Goal: Register for event/course

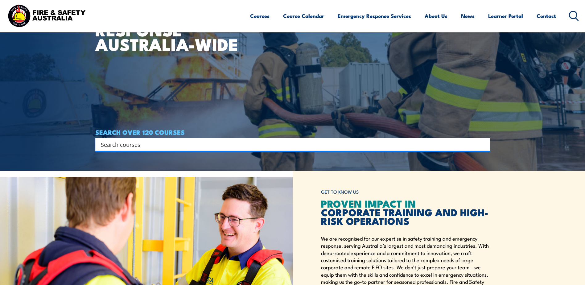
scroll to position [123, 0]
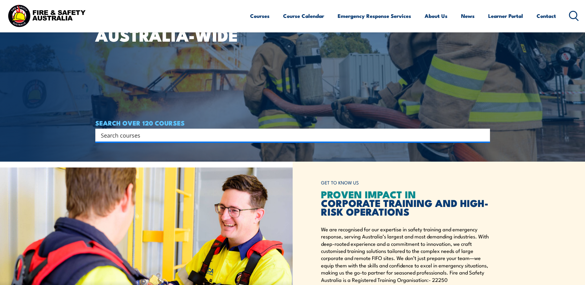
click at [168, 134] on input "Search input" at bounding box center [288, 134] width 375 height 9
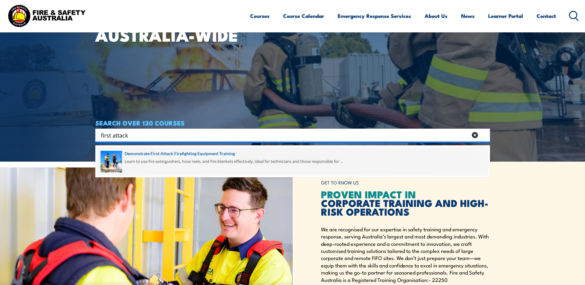
type input "first attack"
click at [179, 148] on span at bounding box center [292, 161] width 391 height 29
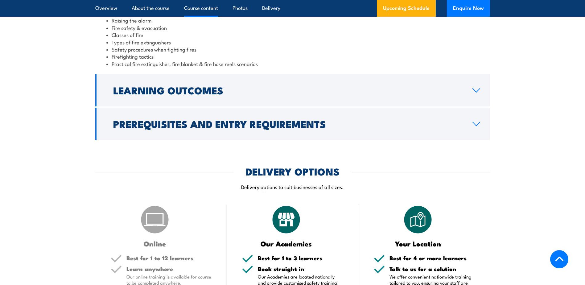
scroll to position [709, 0]
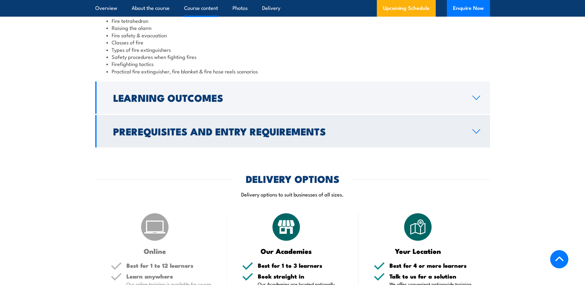
click at [213, 127] on h2 "Prerequisites and Entry Requirements" at bounding box center [287, 131] width 349 height 9
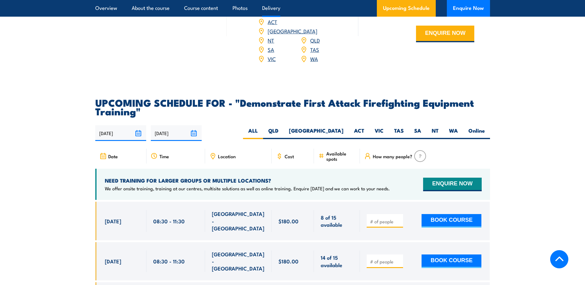
scroll to position [1048, 0]
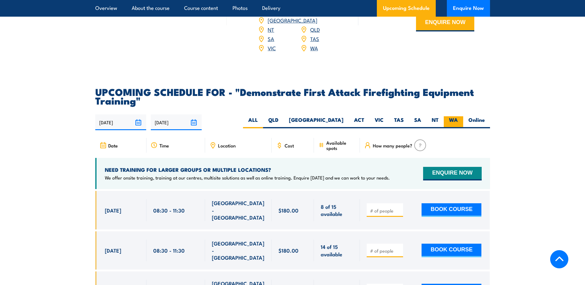
click at [451, 116] on label "WA" at bounding box center [453, 122] width 19 height 12
click at [458, 116] on input "WA" at bounding box center [460, 118] width 4 height 4
radio input "true"
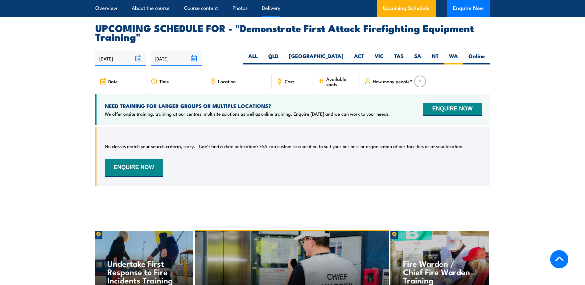
scroll to position [1118, 0]
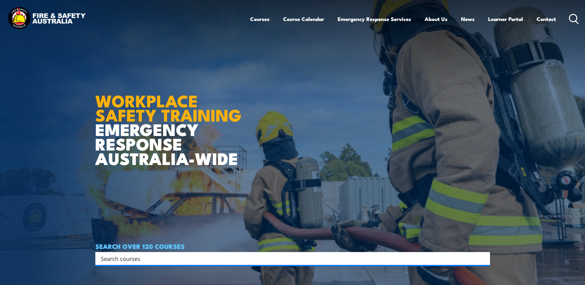
click at [168, 254] on input "Search input" at bounding box center [288, 258] width 375 height 9
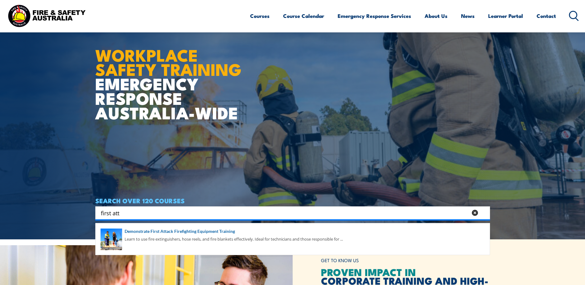
scroll to position [62, 0]
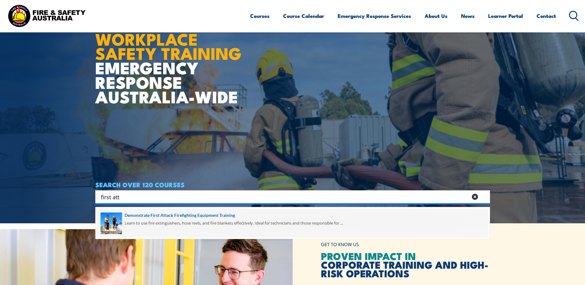
type input "first att"
click at [185, 217] on span at bounding box center [292, 222] width 391 height 29
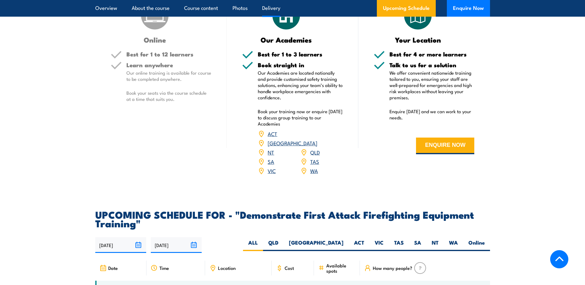
scroll to position [925, 0]
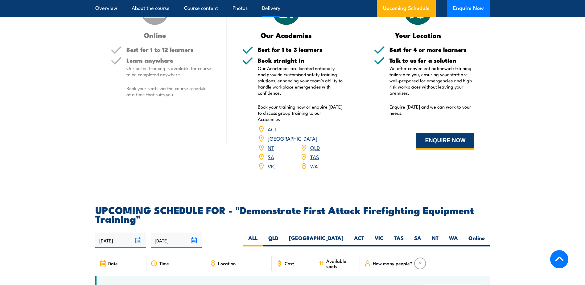
click at [434, 140] on button "ENQUIRE NOW" at bounding box center [445, 141] width 58 height 17
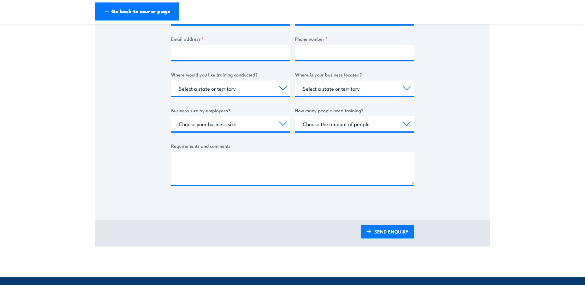
scroll to position [185, 0]
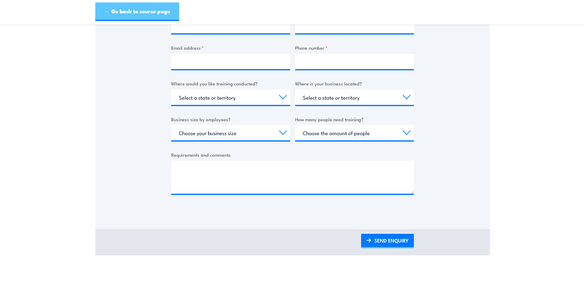
click at [120, 10] on link "← Go back to course page" at bounding box center [137, 11] width 84 height 18
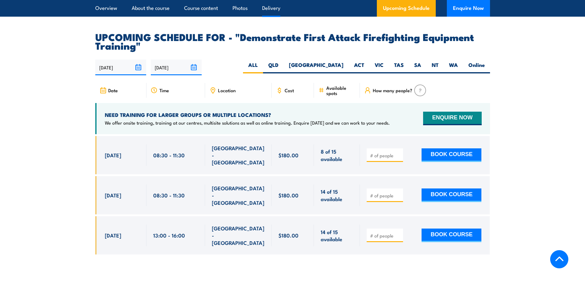
scroll to position [1118, 0]
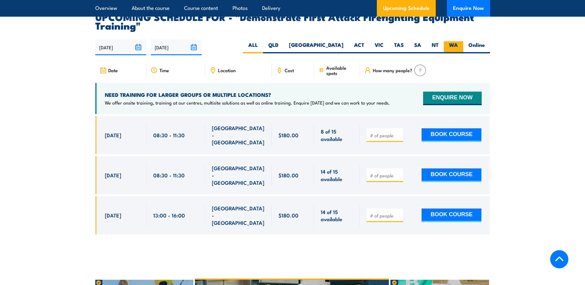
click at [453, 41] on label "WA" at bounding box center [453, 47] width 19 height 12
click at [458, 41] on input "WA" at bounding box center [460, 43] width 4 height 4
radio input "true"
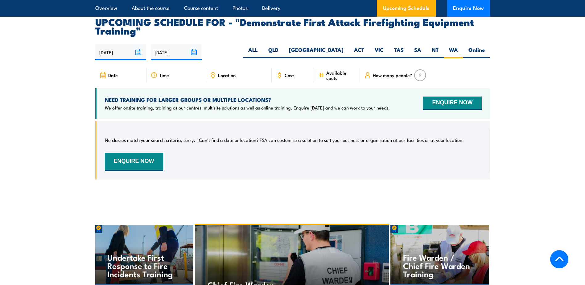
scroll to position [1118, 0]
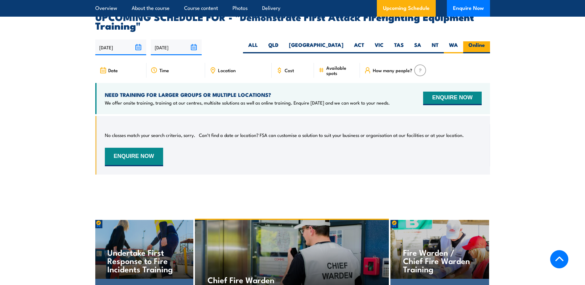
click at [479, 41] on label "Online" at bounding box center [476, 47] width 27 height 12
click at [485, 41] on input "Online" at bounding box center [487, 43] width 4 height 4
radio input "true"
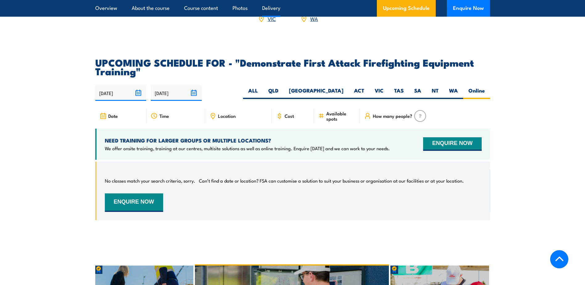
scroll to position [1118, 0]
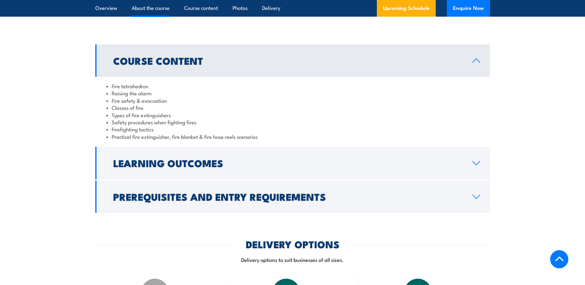
scroll to position [771, 0]
